Goal: Navigation & Orientation: Find specific page/section

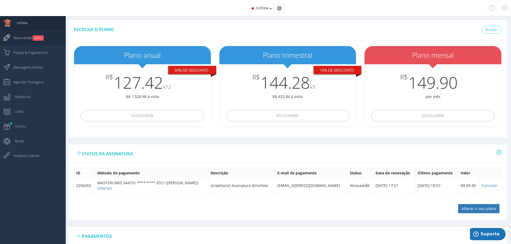
click at [24, 40] on span "Nova versão NOVO" at bounding box center [26, 37] width 36 height 13
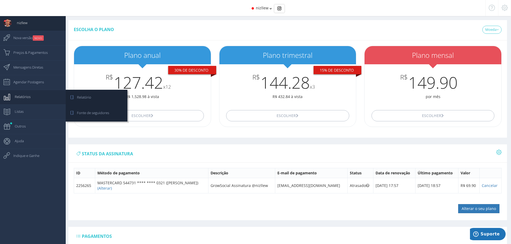
click at [28, 98] on span "Relatórios" at bounding box center [19, 96] width 21 height 13
